Goal: Task Accomplishment & Management: Manage account settings

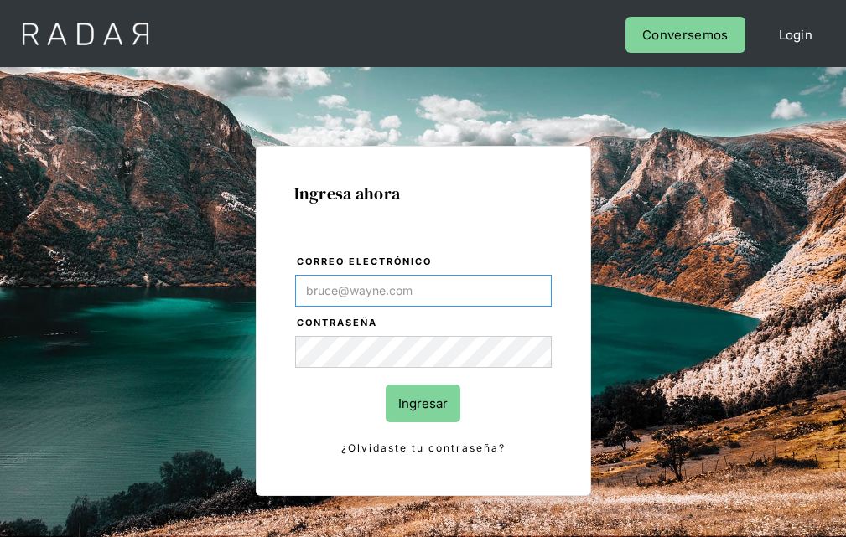
type input "[EMAIL_ADDRESS][PERSON_NAME][DOMAIN_NAME]"
click at [422, 403] on input "Ingresar" at bounding box center [423, 404] width 75 height 38
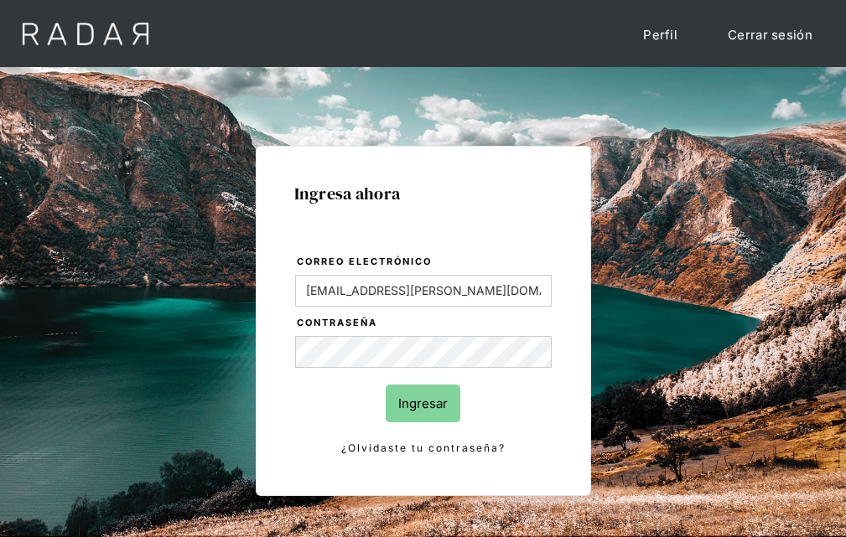
click at [422, 403] on input "Ingresar" at bounding box center [423, 404] width 75 height 38
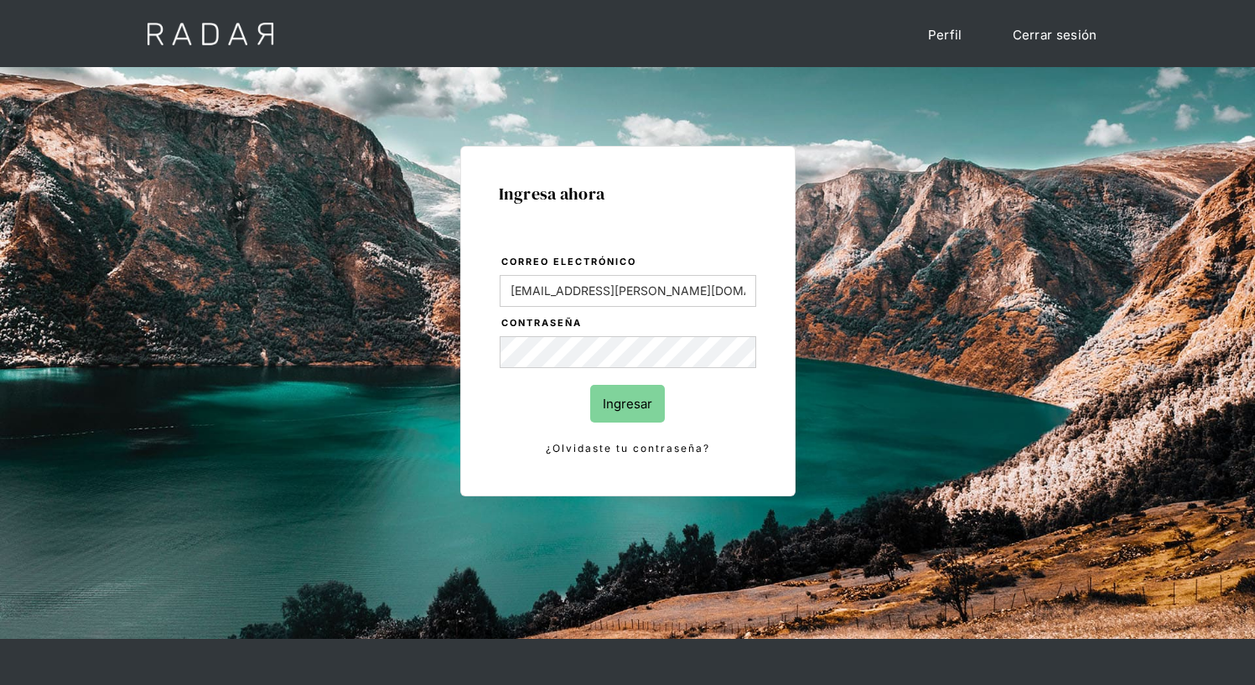
click at [627, 403] on input "Ingresar" at bounding box center [627, 404] width 75 height 38
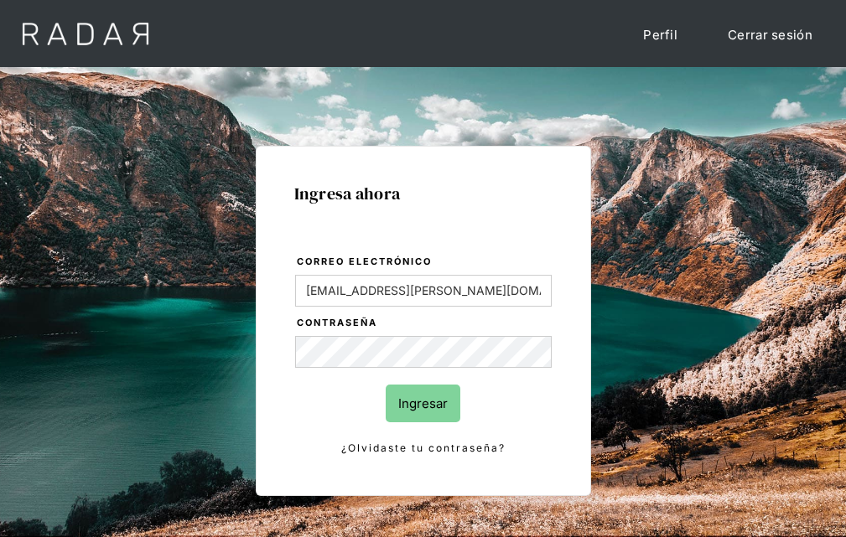
click at [422, 403] on input "Ingresar" at bounding box center [423, 404] width 75 height 38
